Goal: Transaction & Acquisition: Subscribe to service/newsletter

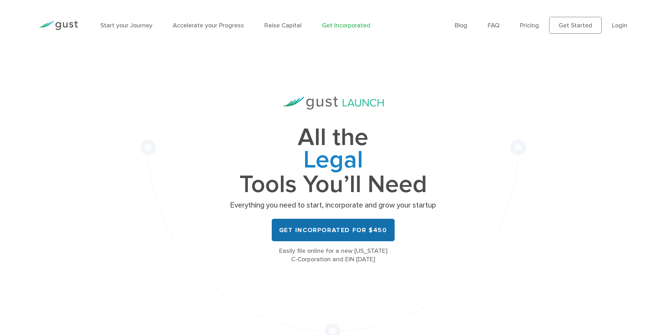
click at [336, 231] on link "Get Incorporated for $450" at bounding box center [333, 230] width 123 height 22
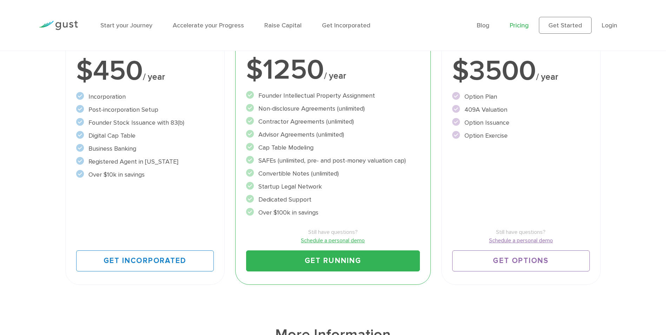
scroll to position [281, 0]
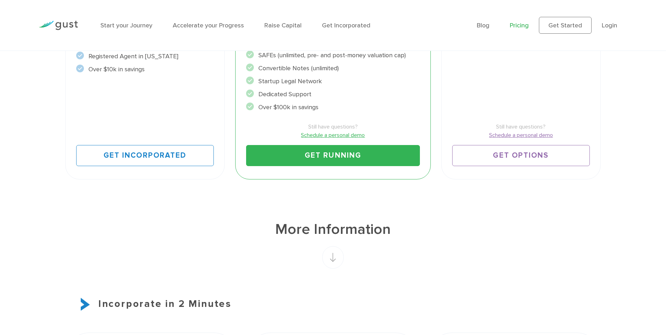
click at [324, 143] on div "Still have questions? Schedule a personal demo Get Running" at bounding box center [332, 139] width 173 height 54
click at [328, 159] on link "Get Running" at bounding box center [332, 155] width 173 height 21
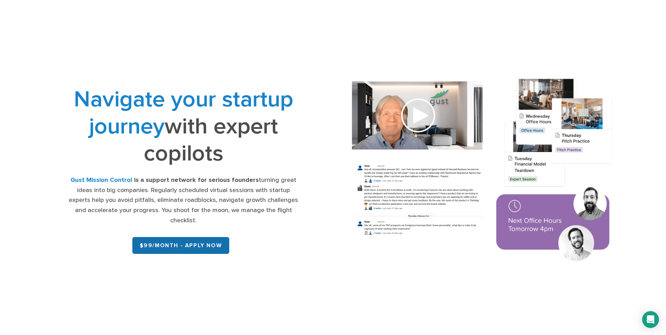
click at [179, 243] on link "$99/month - APPLY NOW" at bounding box center [180, 245] width 97 height 17
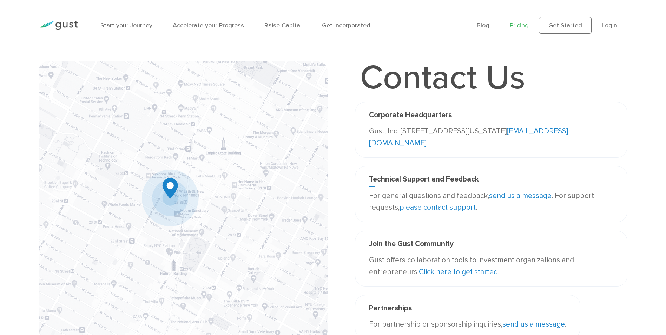
click at [519, 24] on link "Pricing" at bounding box center [519, 25] width 19 height 7
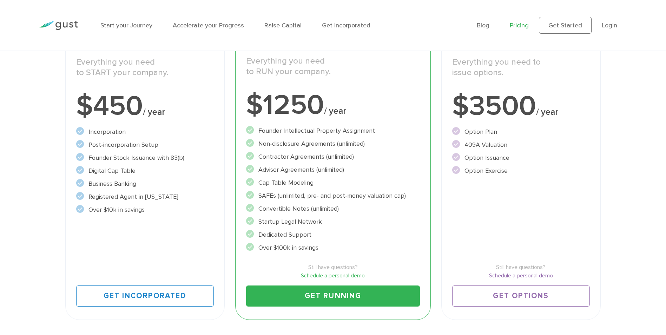
scroll to position [211, 0]
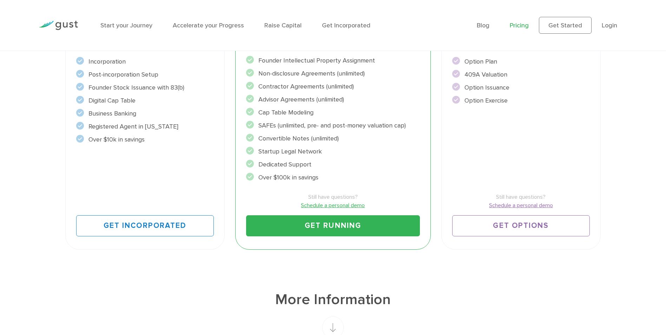
click at [334, 224] on link "Get Running" at bounding box center [332, 225] width 173 height 21
